Goal: Task Accomplishment & Management: Manage account settings

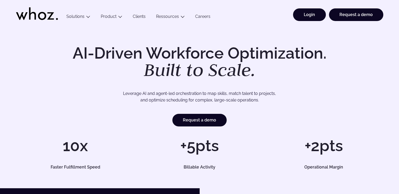
click at [306, 18] on link "Login" at bounding box center [309, 14] width 33 height 13
click at [305, 20] on link "Login" at bounding box center [309, 14] width 33 height 13
click at [308, 12] on link "Login" at bounding box center [309, 14] width 33 height 13
